Goal: Find specific page/section

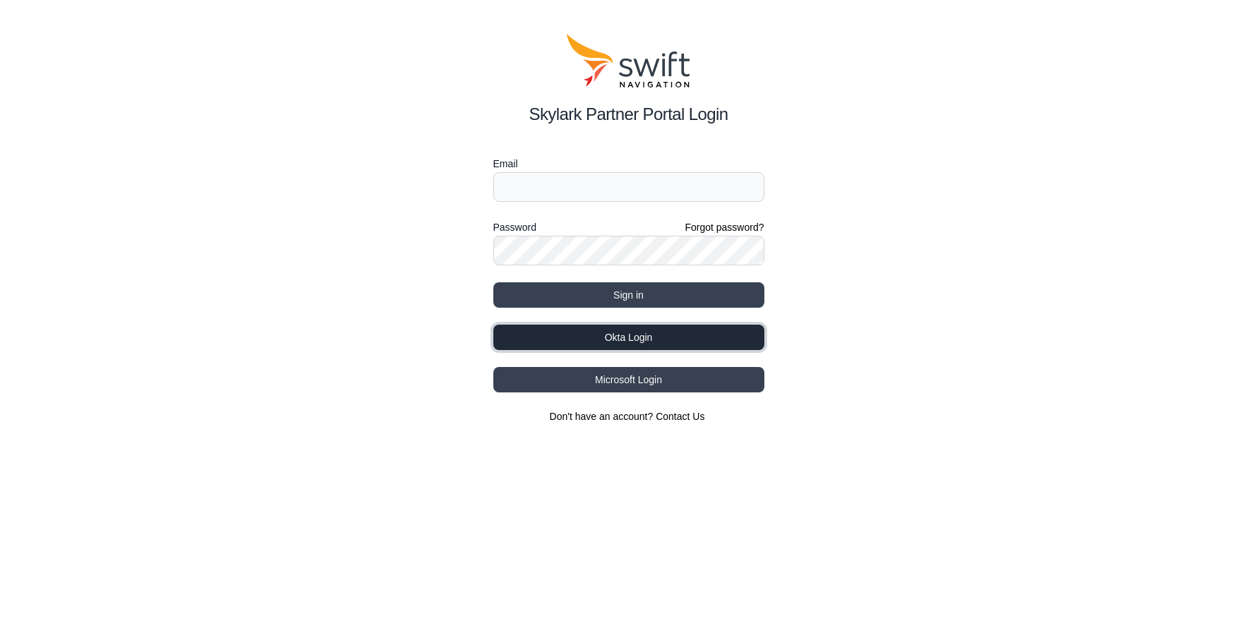
click at [636, 344] on button "Okta Login" at bounding box center [628, 337] width 271 height 25
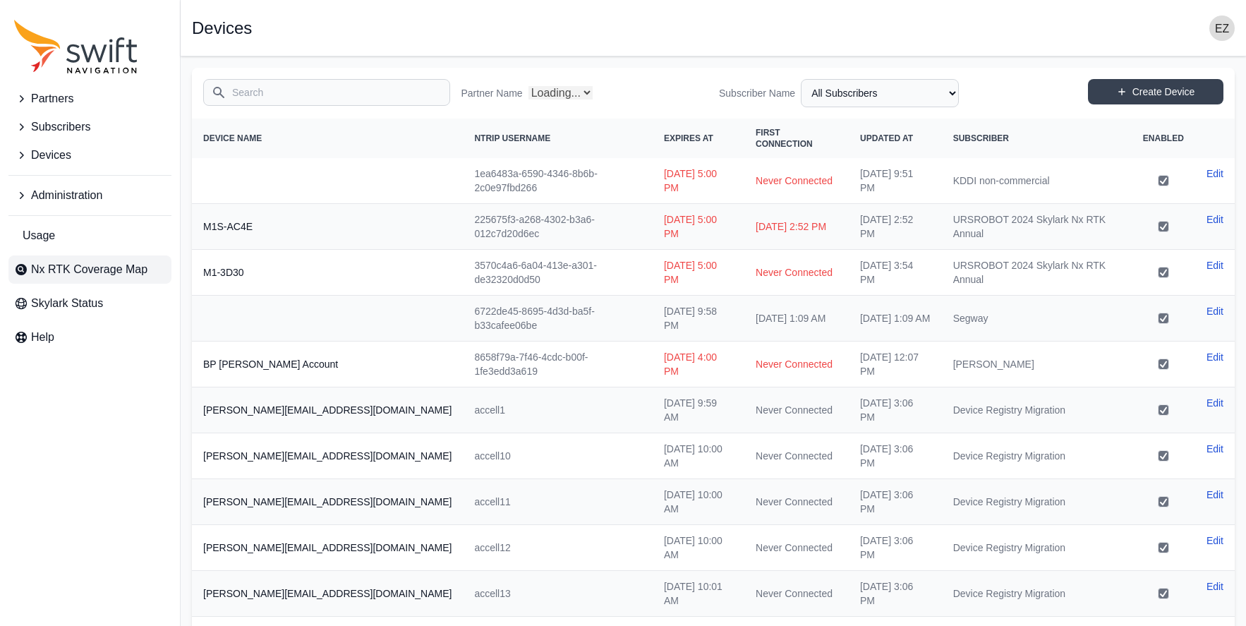
click at [84, 269] on span "Nx RTK Coverage Map" at bounding box center [89, 269] width 116 height 17
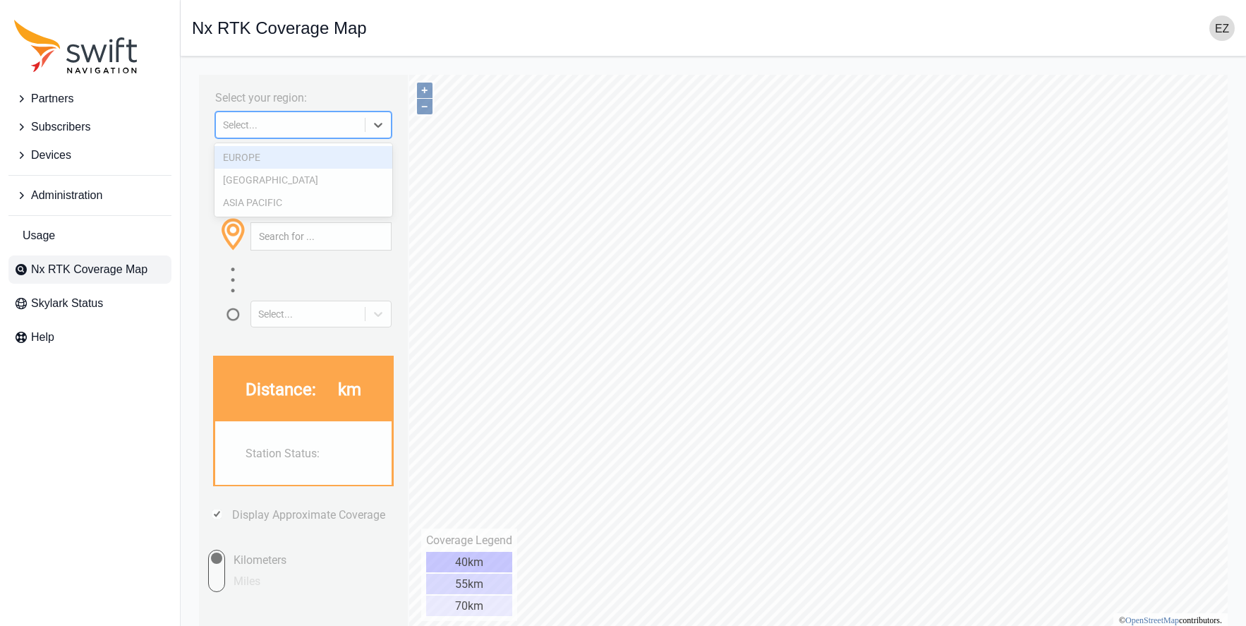
click at [375, 125] on icon at bounding box center [378, 125] width 14 height 14
click at [310, 195] on div "ASIA PACIFIC" at bounding box center [303, 202] width 179 height 23
click at [382, 118] on icon at bounding box center [378, 125] width 14 height 14
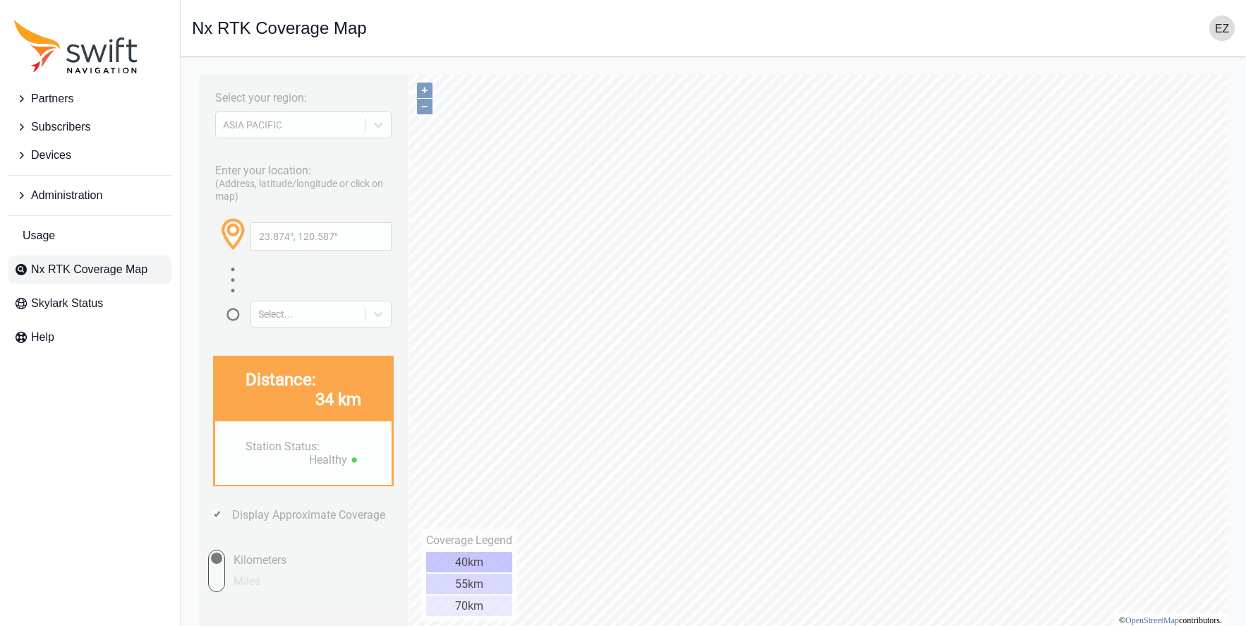
type input "23.654°, 120.726°"
